Goal: Task Accomplishment & Management: Complete application form

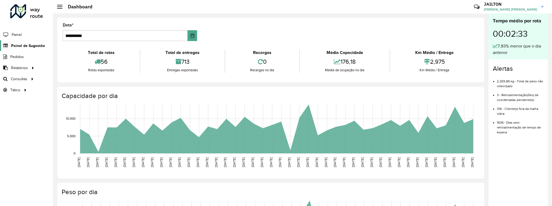
click at [16, 47] on span "Painel de Sugestão" at bounding box center [28, 46] width 34 height 6
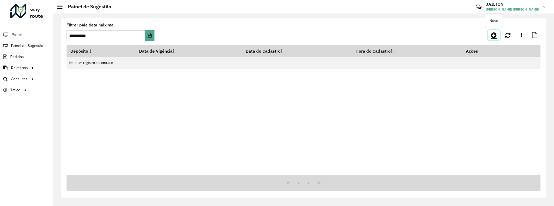
click at [493, 32] on link at bounding box center [494, 35] width 12 height 10
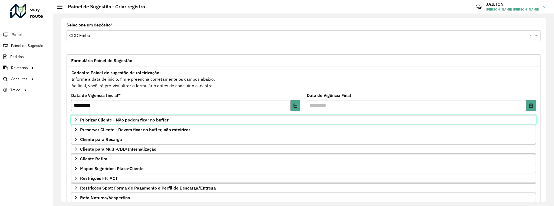
click at [145, 119] on span "Priorizar Cliente - Não podem ficar no buffer" at bounding box center [124, 120] width 88 height 4
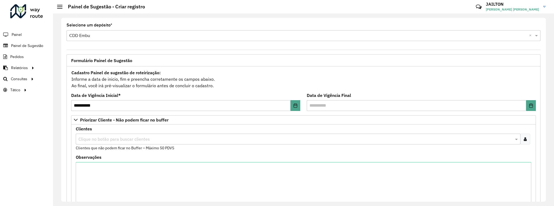
click at [524, 137] on icon at bounding box center [525, 139] width 3 height 4
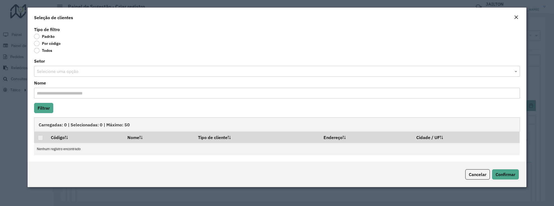
click at [55, 44] on label "Por código" at bounding box center [47, 43] width 27 height 5
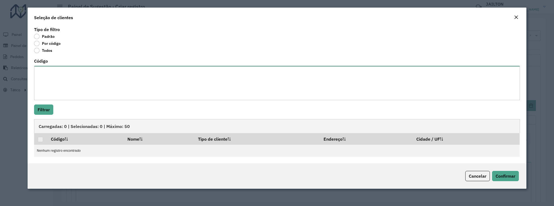
click at [77, 74] on textarea "Código" at bounding box center [277, 83] width 486 height 34
paste textarea "***** ***** ***** ***** ***** ***** ***** ***** ***** ***** ***** ***** ***** *…"
type textarea "***** ***** ***** ***** ***** ***** ***** ***** ***** ***** ***** ***** ***** *…"
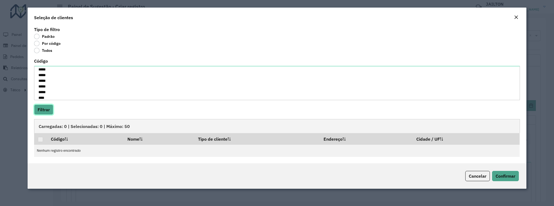
click at [48, 111] on button "Filtrar" at bounding box center [43, 110] width 19 height 10
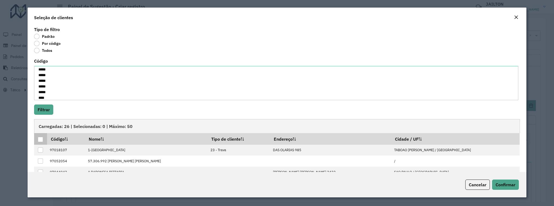
click at [38, 138] on div at bounding box center [40, 139] width 5 height 5
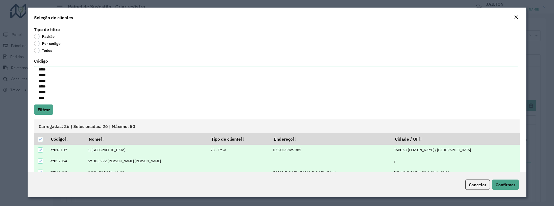
scroll to position [55, 0]
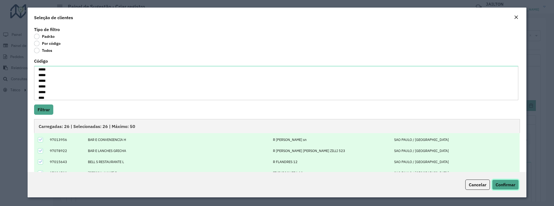
click at [508, 185] on span "Confirmar" at bounding box center [506, 184] width 20 height 5
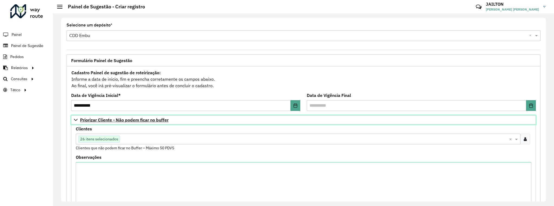
click at [110, 121] on span "Priorizar Cliente - Não podem ficar no buffer" at bounding box center [124, 120] width 88 height 4
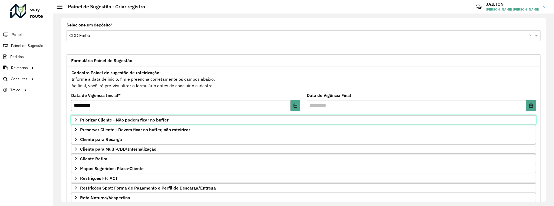
scroll to position [63, 0]
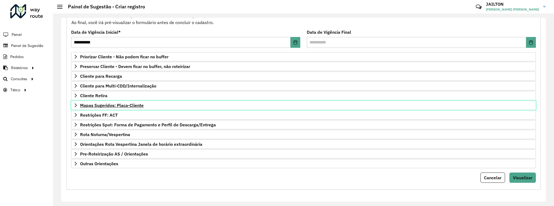
click at [119, 104] on span "Mapas Sugeridos: Placa-Cliente" at bounding box center [112, 105] width 64 height 4
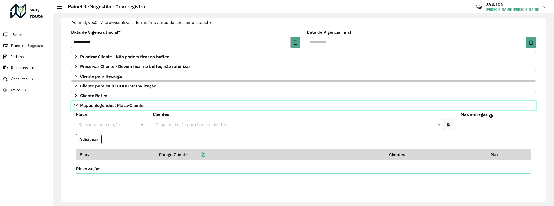
click at [120, 107] on span "Mapas Sugeridos: Placa-Cliente" at bounding box center [112, 105] width 64 height 4
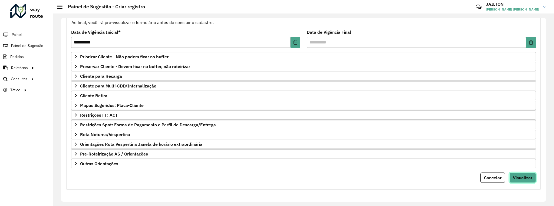
click at [524, 175] on span "Visualizar" at bounding box center [522, 177] width 19 height 5
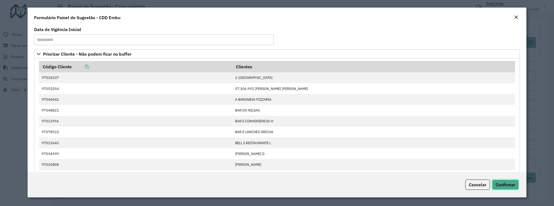
click at [512, 184] on span "Confirmar" at bounding box center [506, 184] width 20 height 5
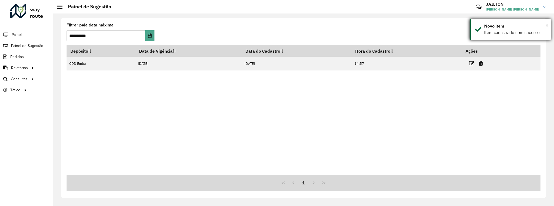
click at [546, 25] on span "×" at bounding box center [547, 25] width 3 height 6
